Goal: Transaction & Acquisition: Purchase product/service

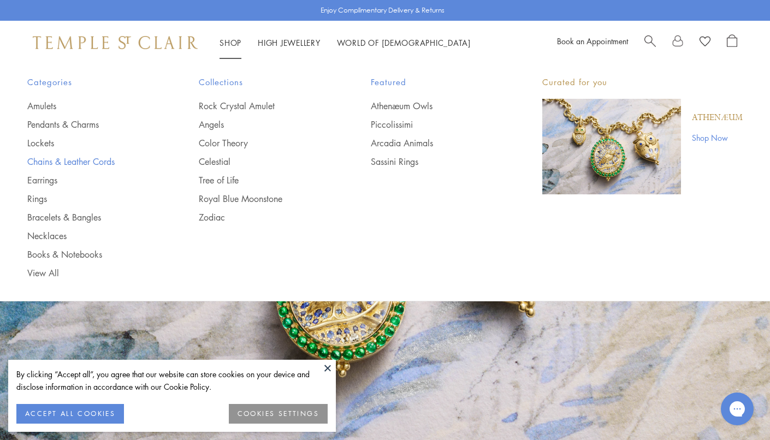
click at [84, 161] on link "Chains & Leather Cords" at bounding box center [91, 162] width 128 height 12
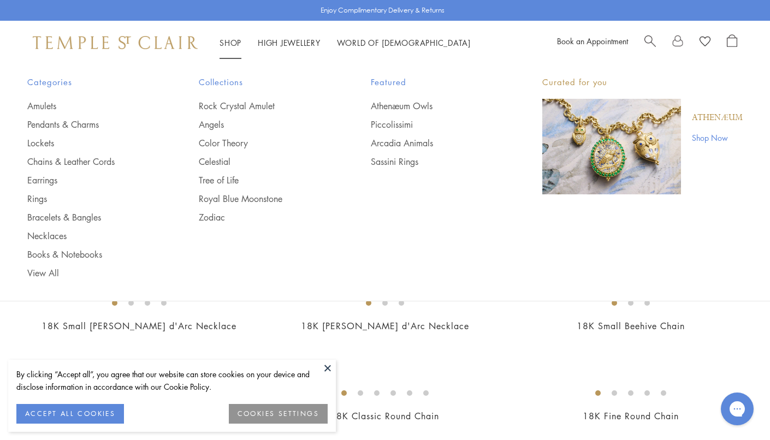
click at [230, 40] on link "Shop Shop" at bounding box center [230, 42] width 22 height 11
click at [50, 234] on link "Necklaces" at bounding box center [91, 236] width 128 height 12
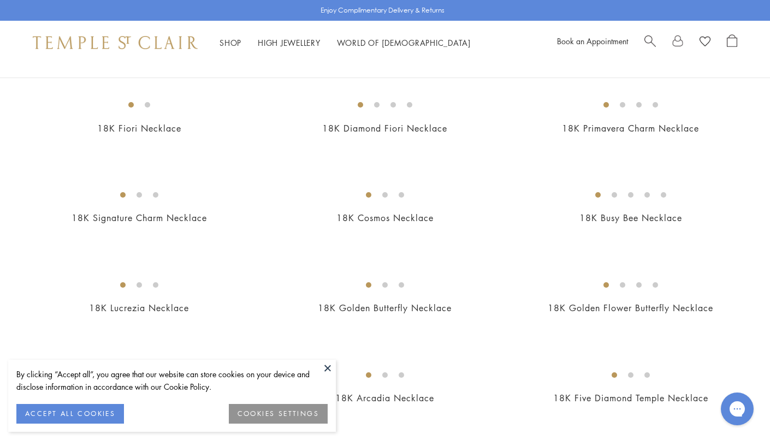
scroll to position [122, 0]
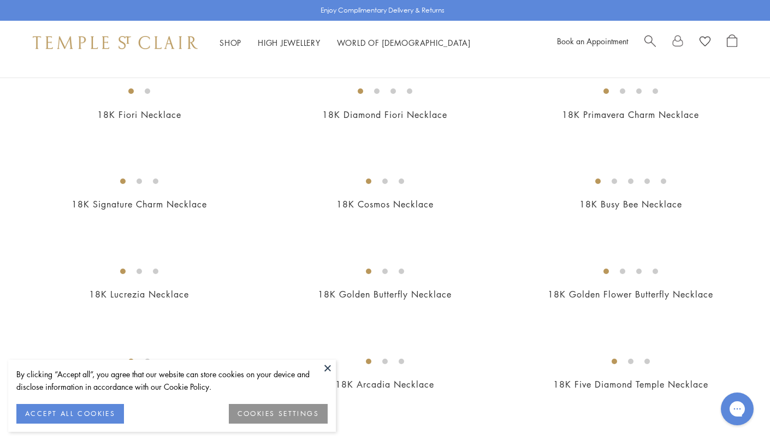
click at [326, 368] on button at bounding box center [327, 368] width 16 height 16
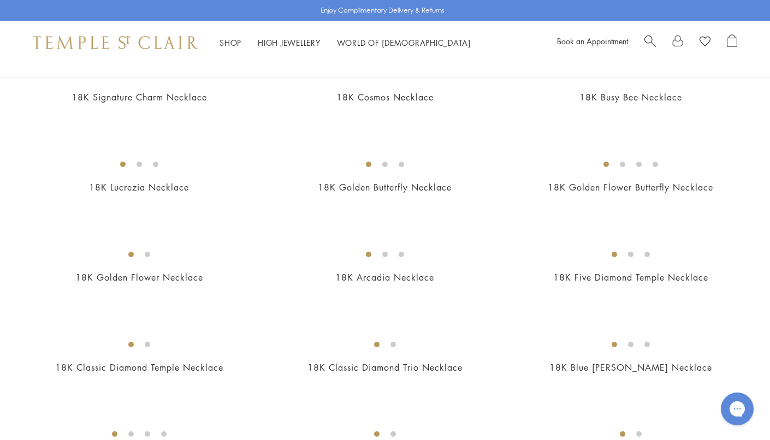
scroll to position [233, 0]
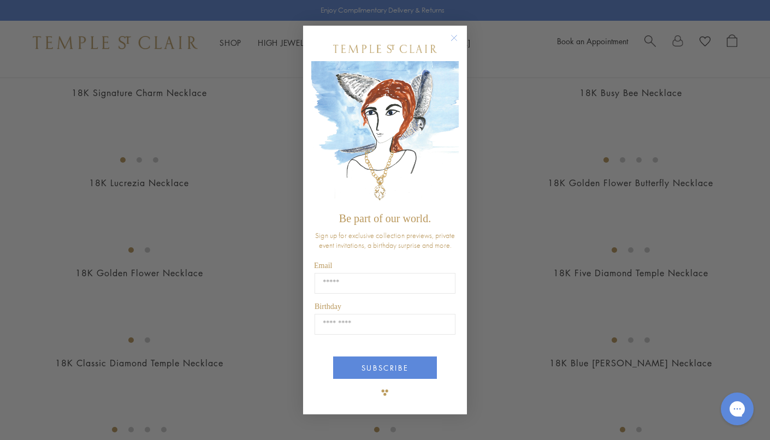
click at [459, 35] on circle "Close dialog" at bounding box center [454, 38] width 13 height 13
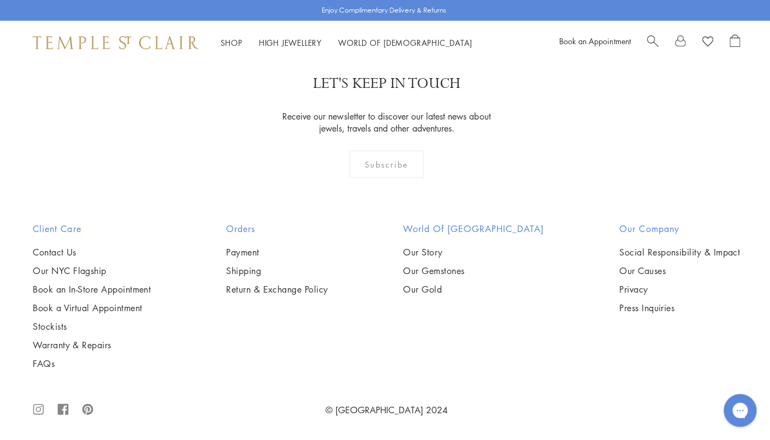
scroll to position [2992, 0]
